Goal: Task Accomplishment & Management: Complete application form

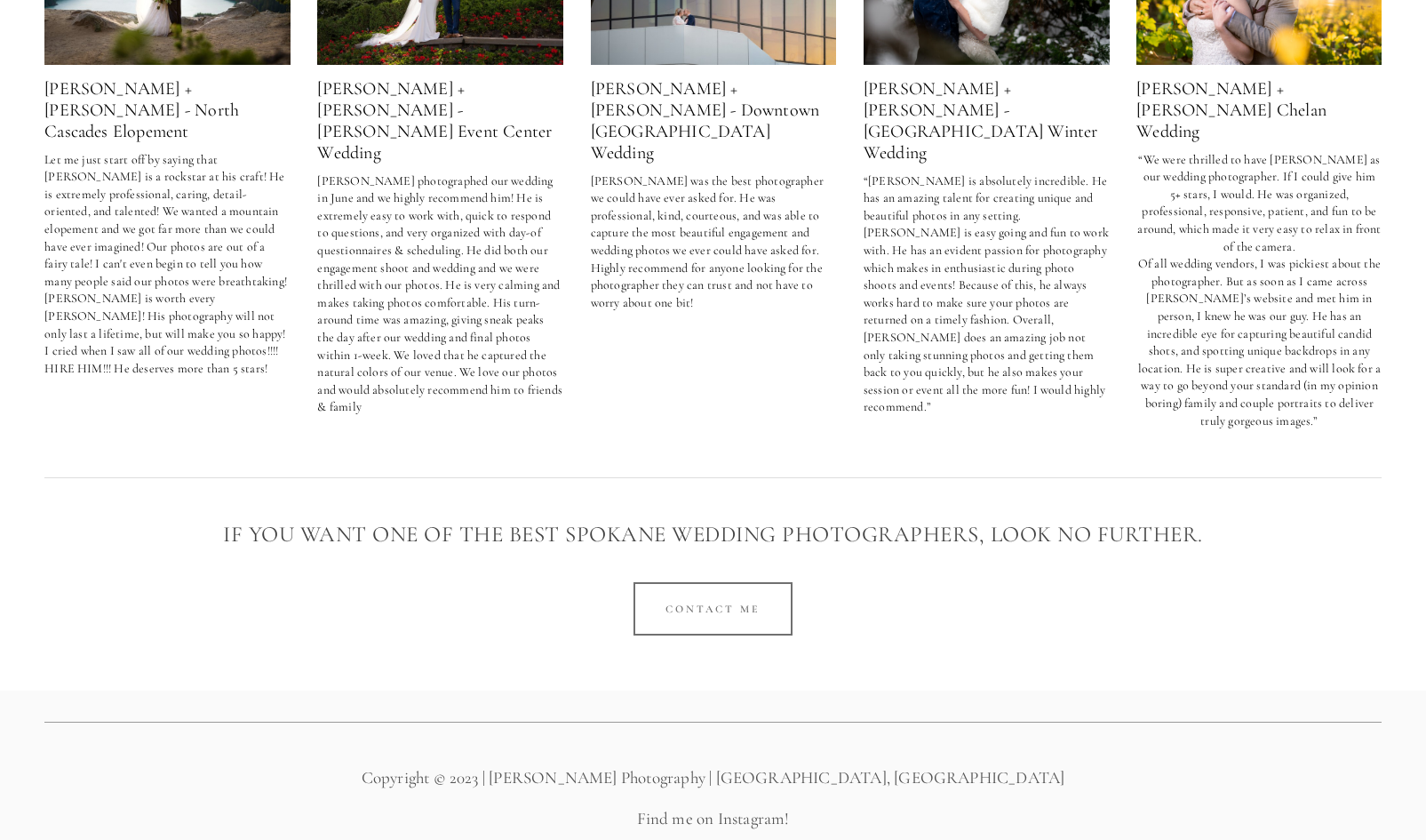
scroll to position [3358, 0]
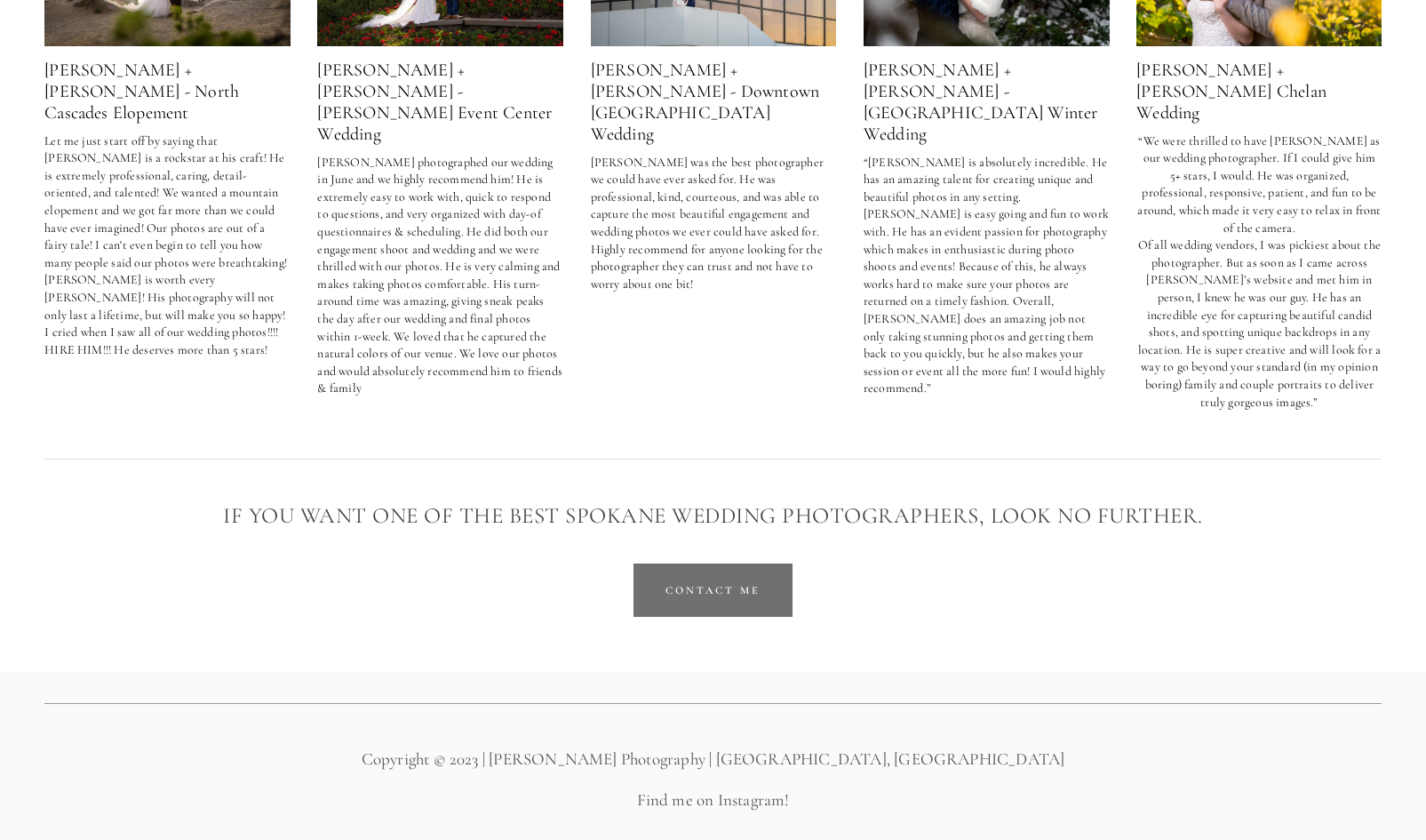
click at [719, 564] on link "Contact Me" at bounding box center [713, 590] width 159 height 53
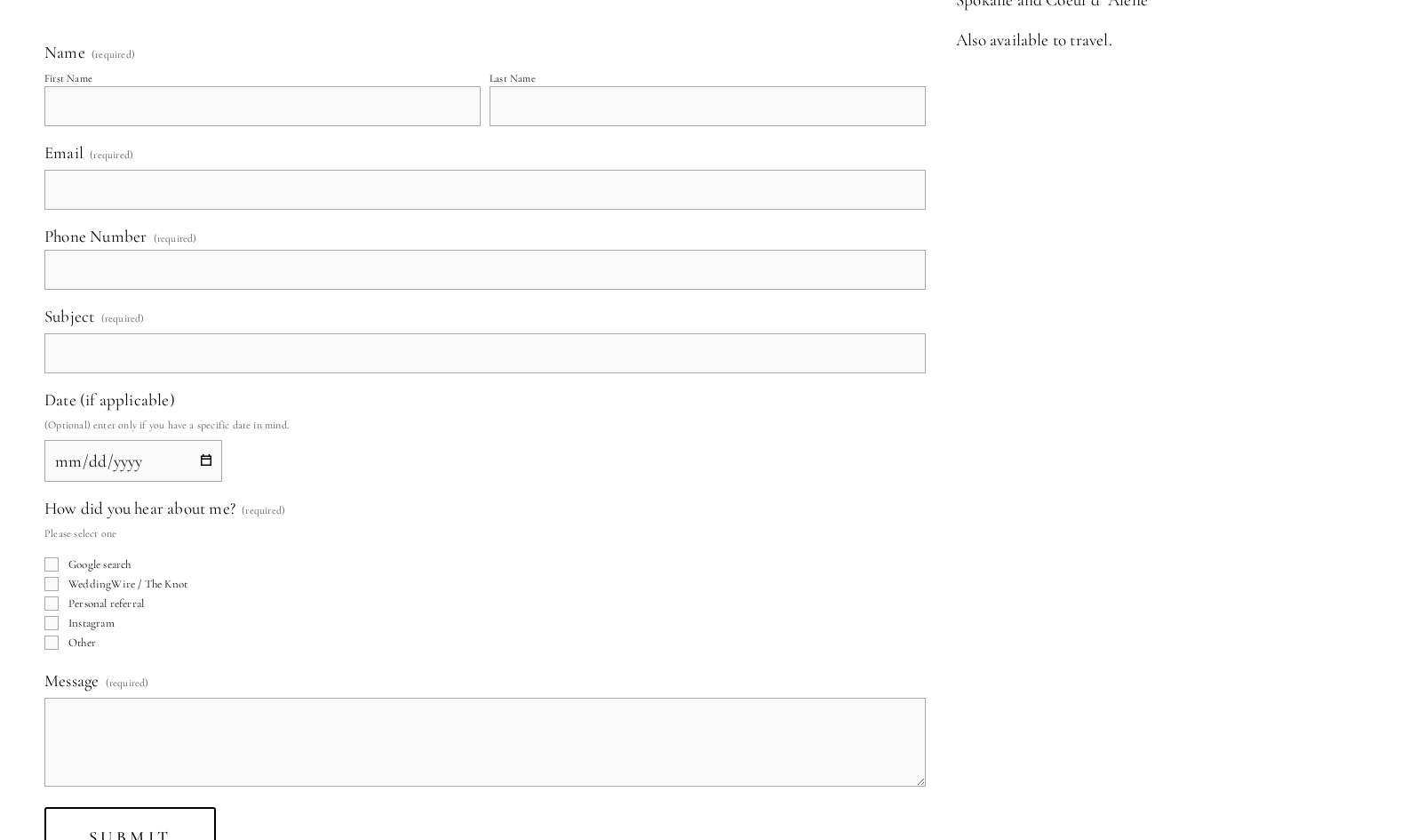
scroll to position [661, 0]
click at [50, 562] on input "Google search" at bounding box center [52, 564] width 14 height 14
checkbox input "true"
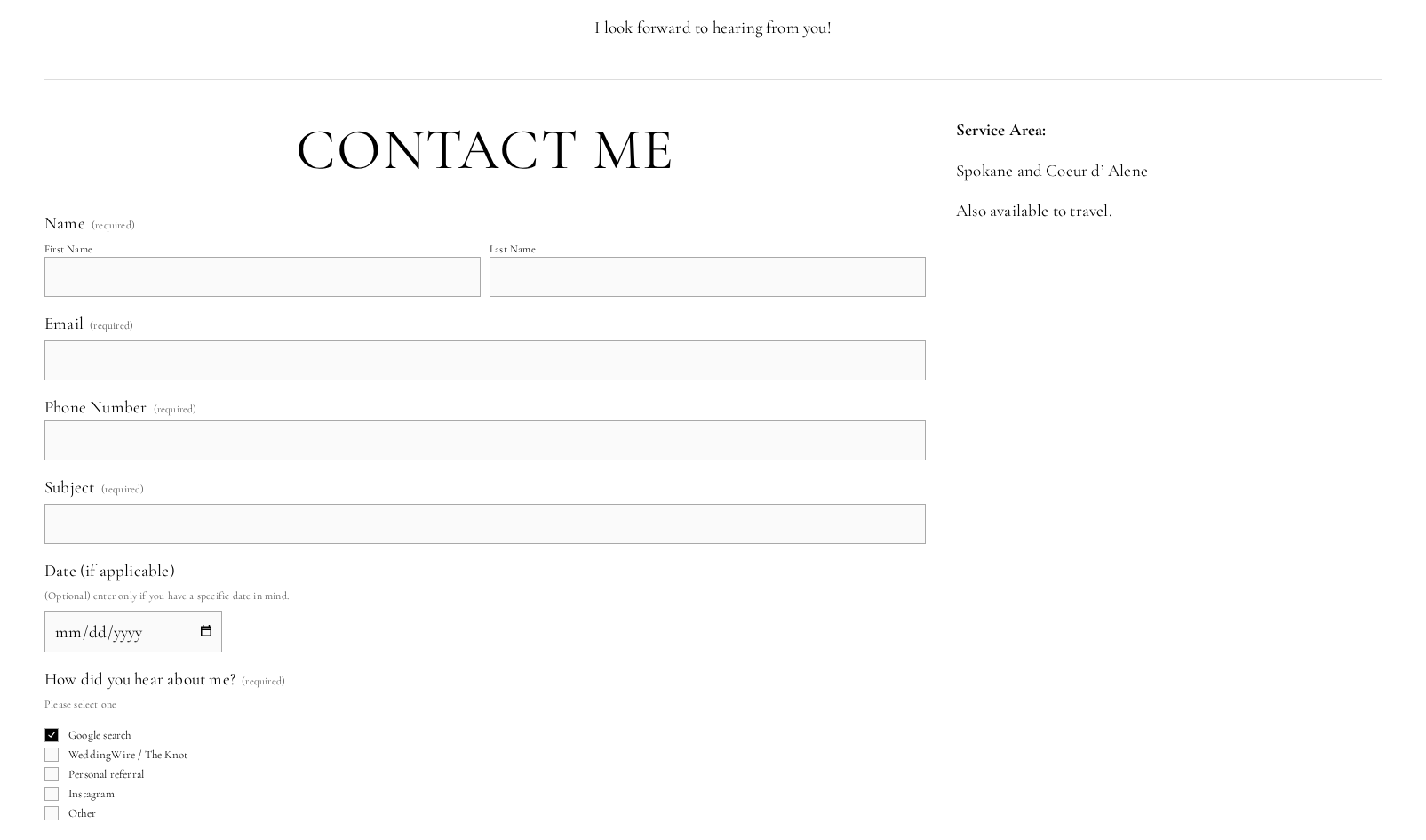
scroll to position [489, 0]
click at [239, 270] on input "First Name" at bounding box center [263, 277] width 436 height 40
type input "Owen"
type input "Wild"
type input "wildowen@yahoo.com"
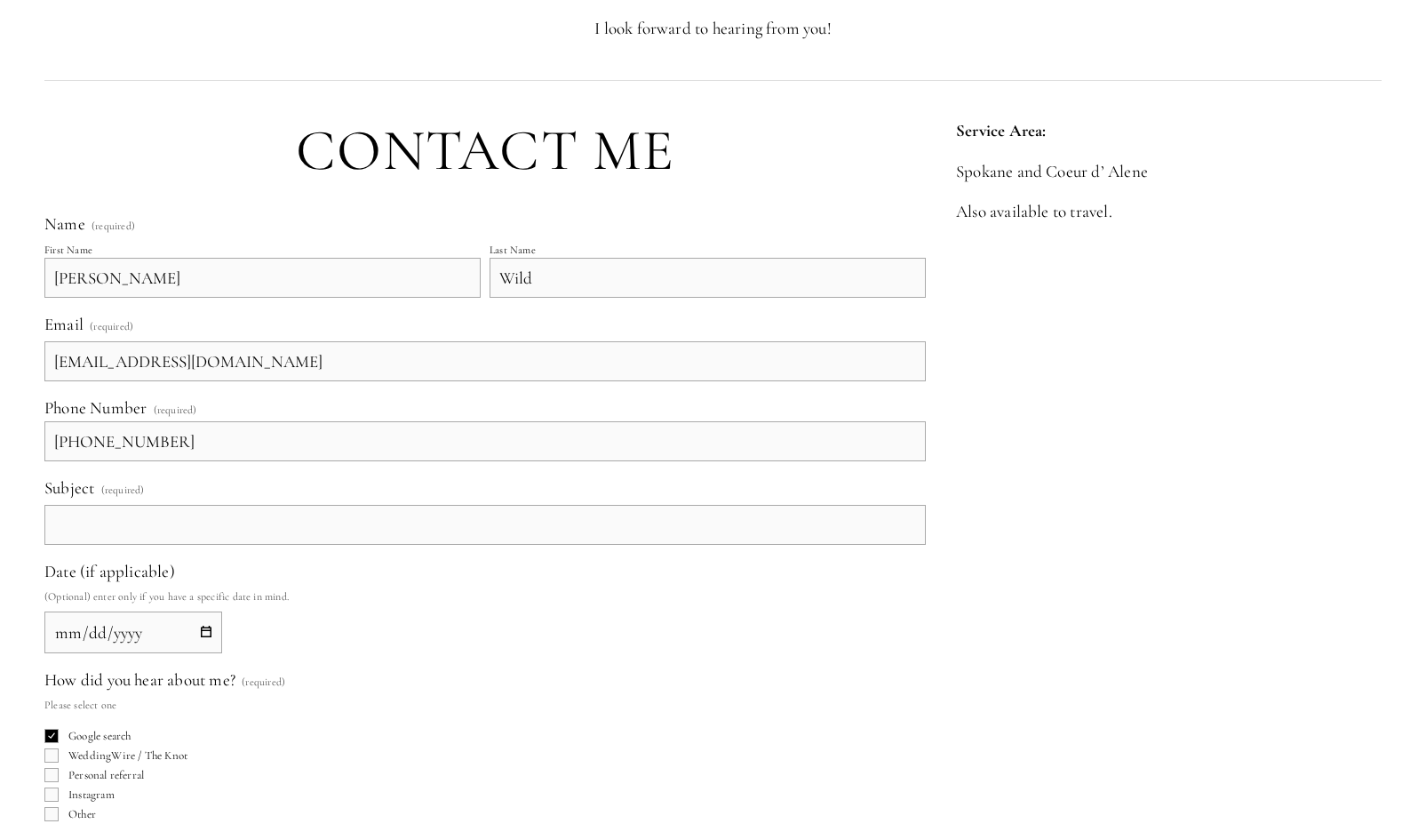
type input "(253) 686-7560"
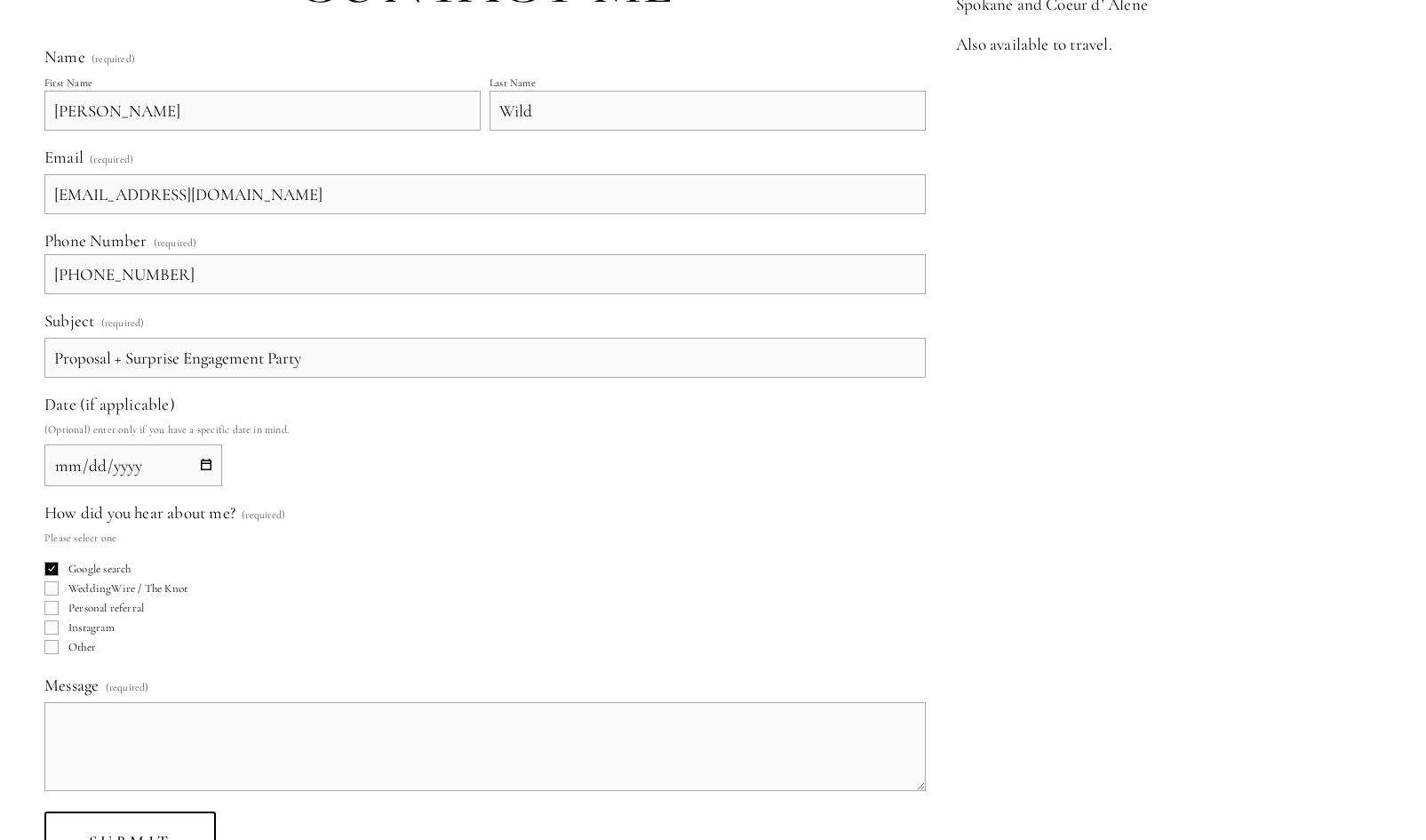
scroll to position [660, 0]
type input "Proposal + Surprise Engagement Party"
click at [180, 449] on input "Date (if applicable)" at bounding box center [134, 461] width 178 height 42
click at [214, 461] on input "Date (if applicable)" at bounding box center [134, 461] width 178 height 42
click at [203, 460] on input "Date (if applicable)" at bounding box center [134, 461] width 178 height 42
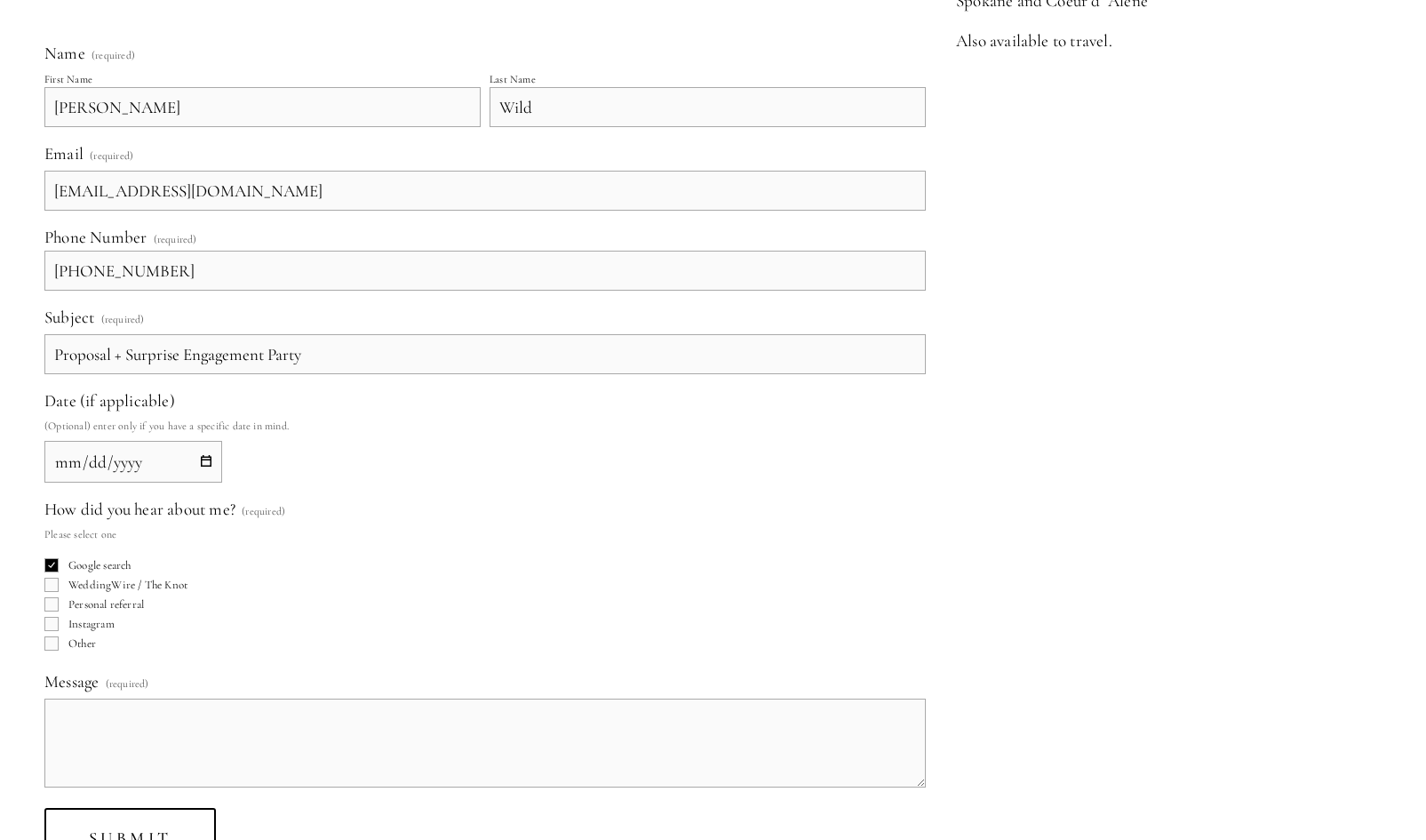
type input "2025-11-07"
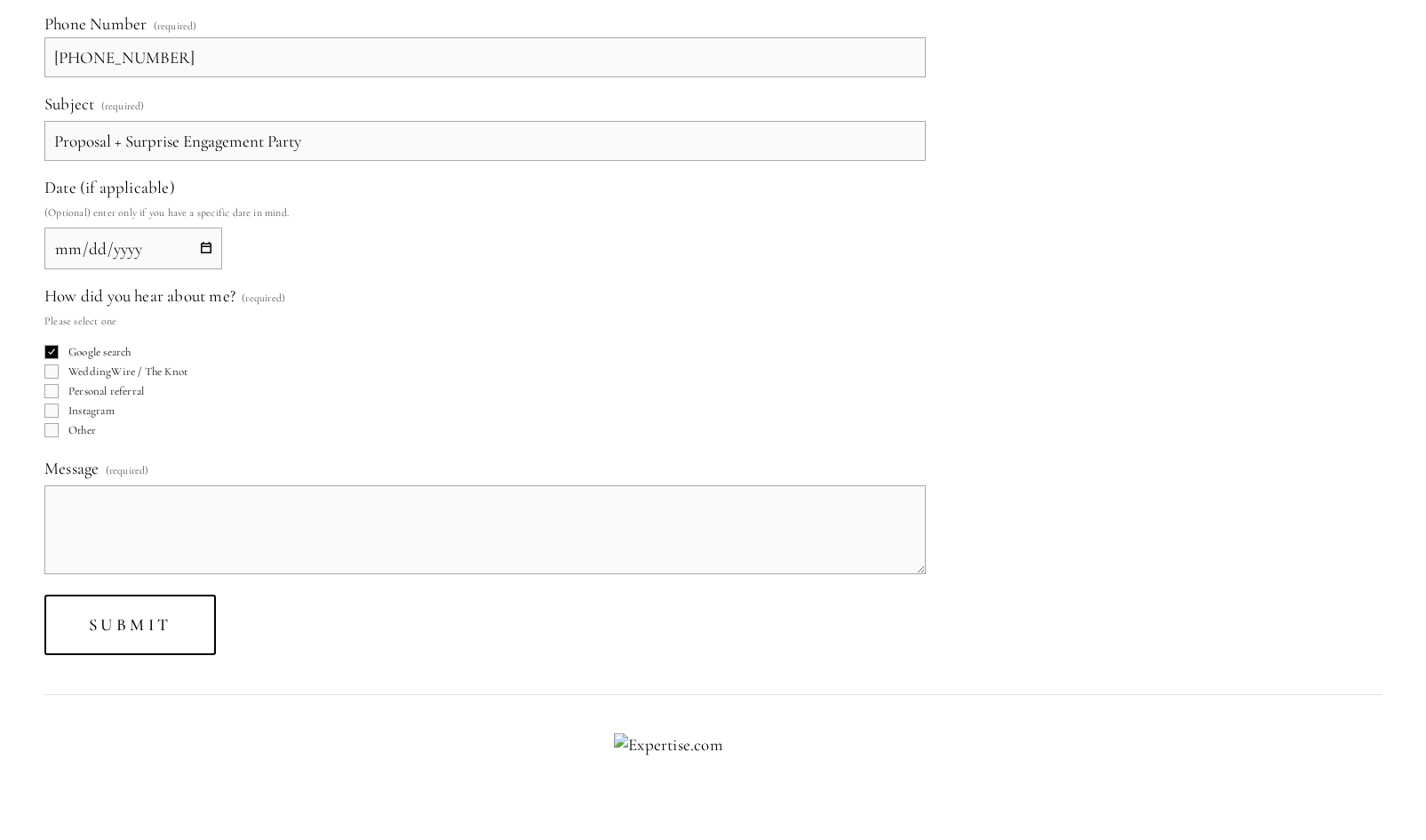
click at [179, 527] on textarea "Message (required)" at bounding box center [486, 529] width 881 height 89
paste textarea "Hi! My name is Owen, I am planning on proposing to my girlfriend Lilly on Novem…"
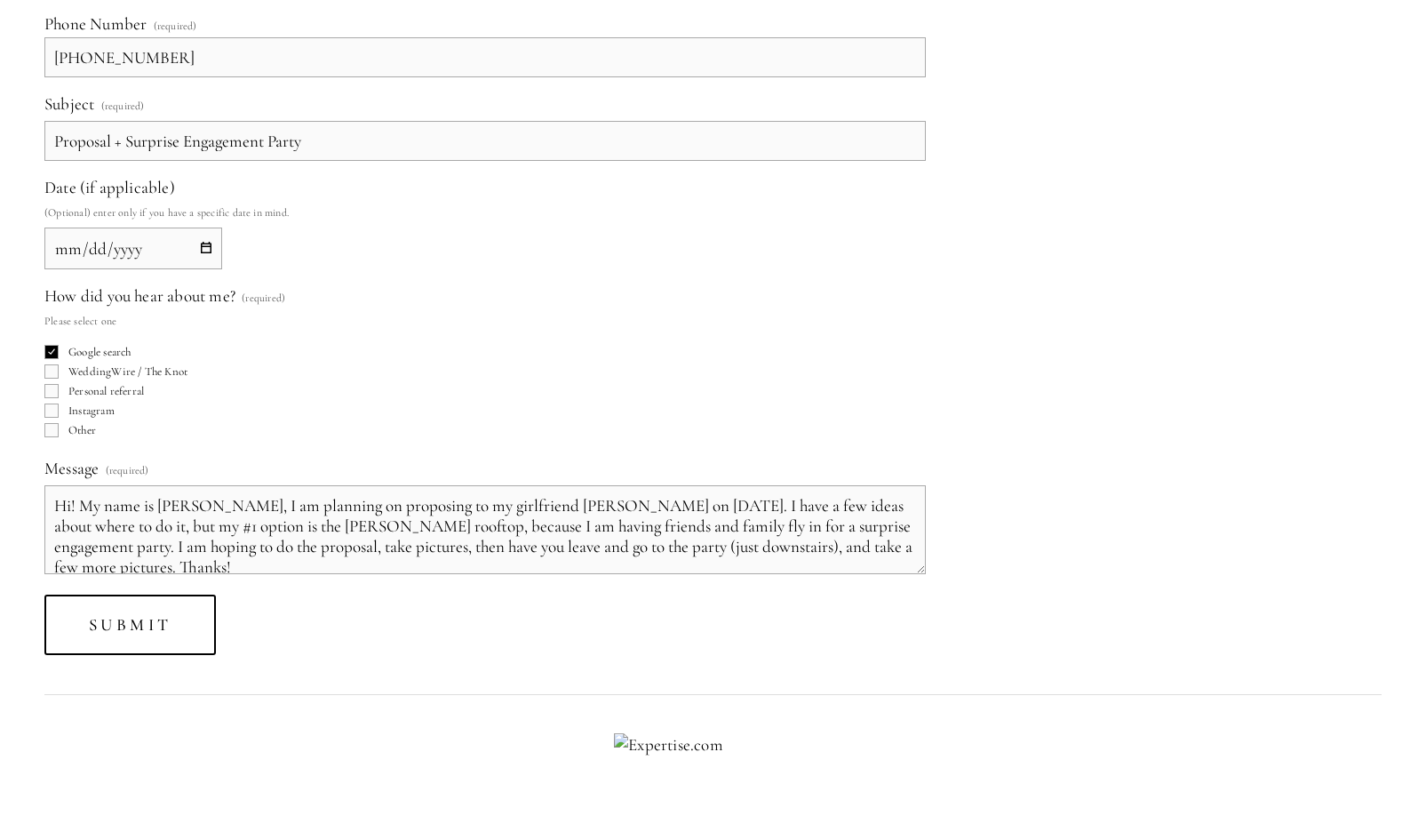
scroll to position [4, 0]
type textarea "Hi! My name is Owen, I am planning on proposing to my girlfriend Lilly on Novem…"
click at [154, 620] on span "Submit" at bounding box center [130, 624] width 83 height 21
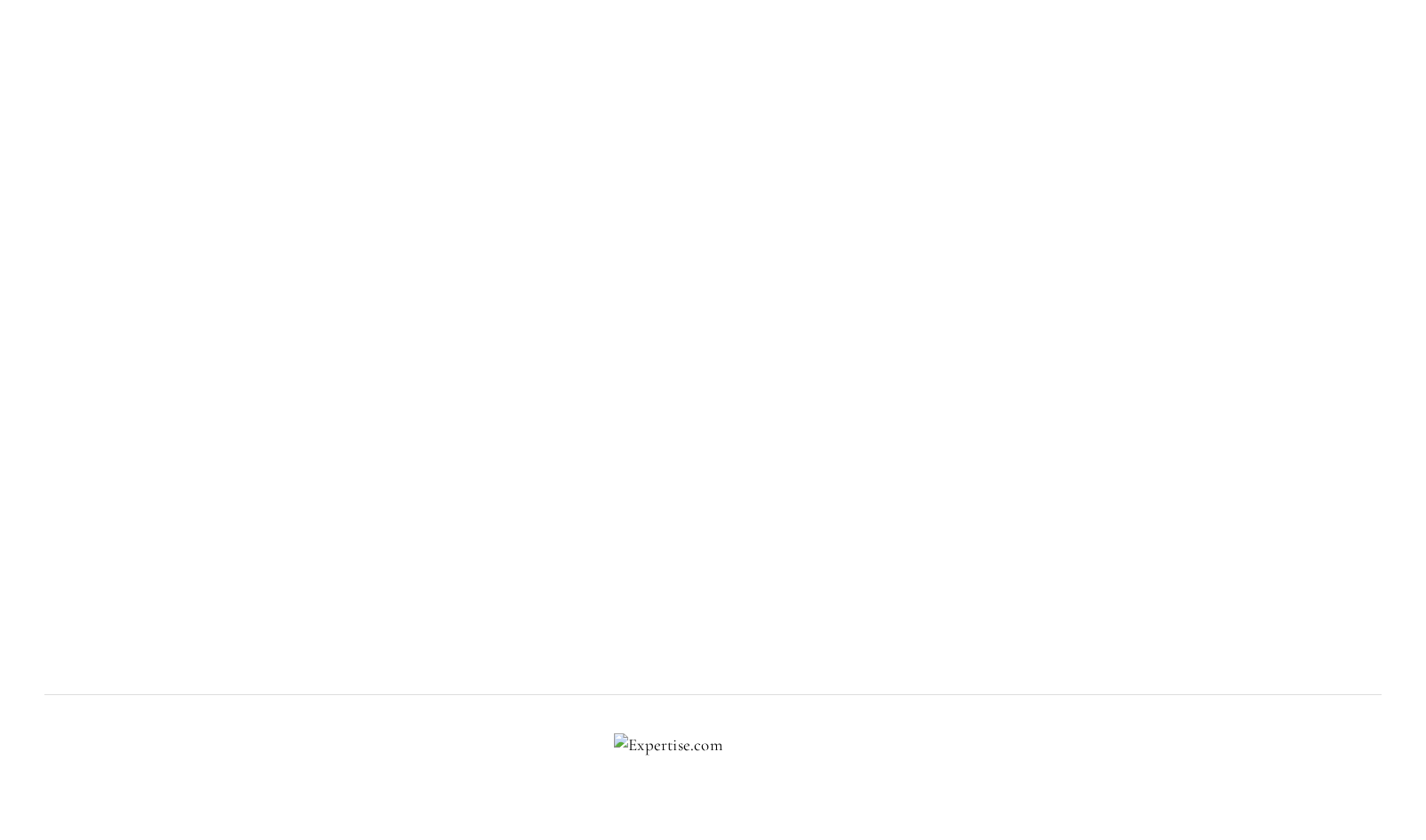
scroll to position [311, 0]
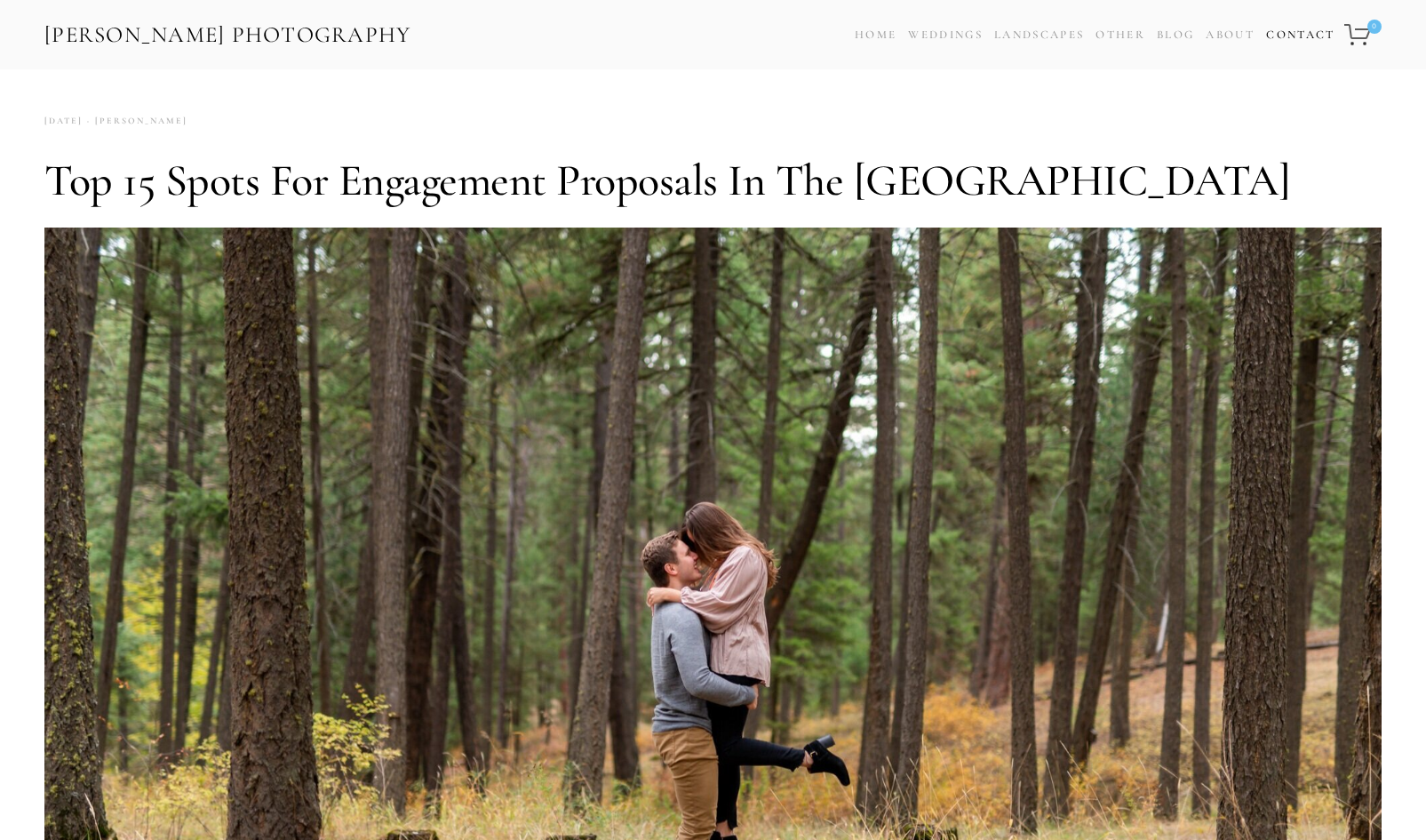
click at [1285, 22] on link "Contact" at bounding box center [1300, 35] width 68 height 26
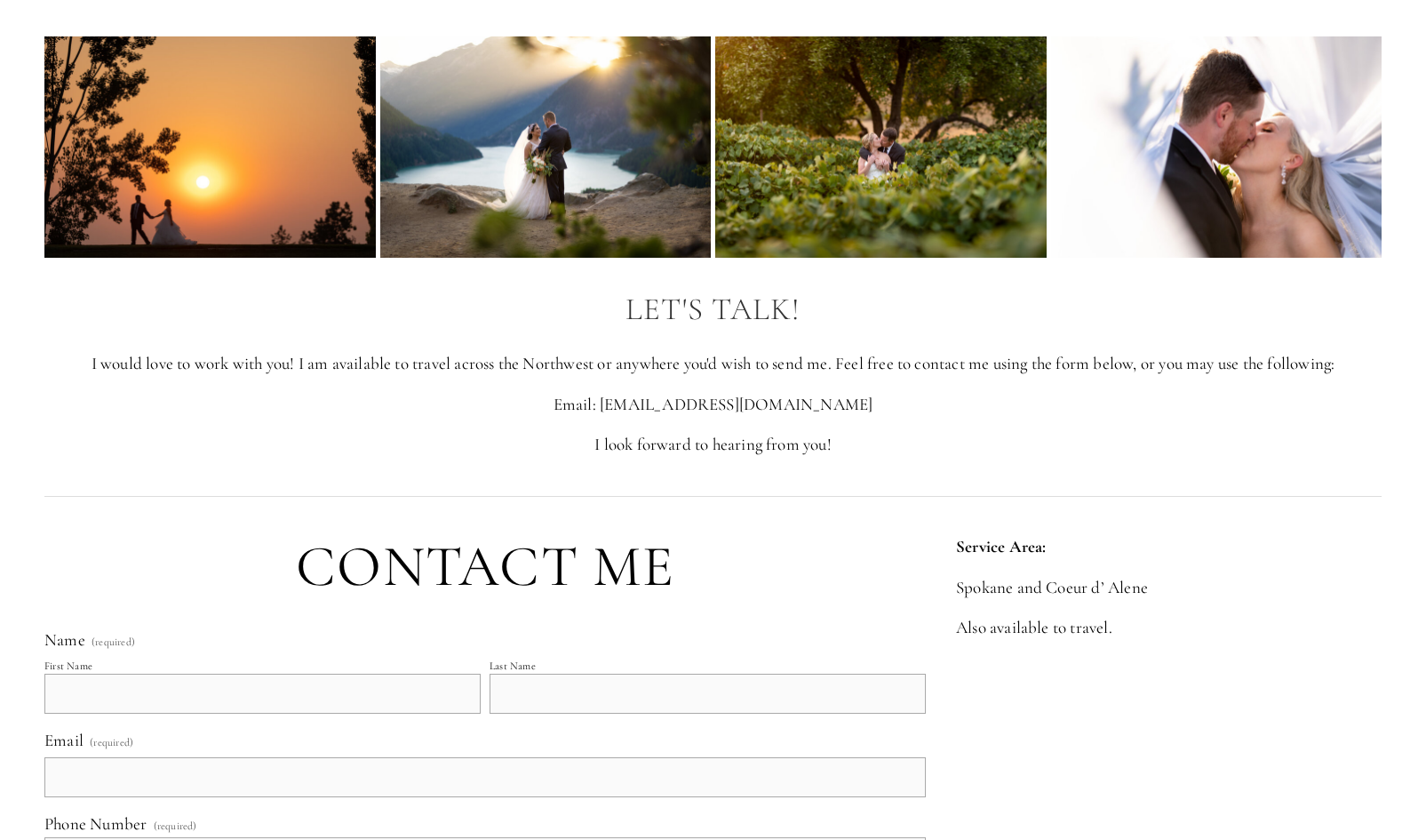
scroll to position [62, 0]
